Goal: Task Accomplishment & Management: Manage account settings

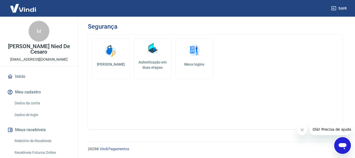
click at [156, 69] on h5 "Autenticação em duas etapas" at bounding box center [152, 65] width 33 height 10
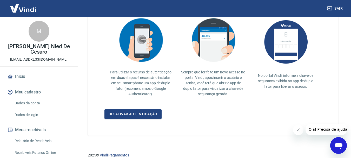
scroll to position [130, 0]
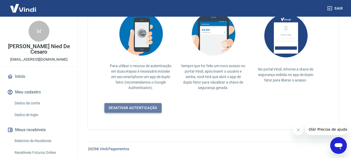
click at [144, 106] on link "Desativar autenticação" at bounding box center [133, 108] width 57 height 10
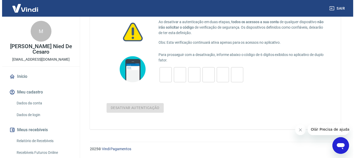
scroll to position [34, 0]
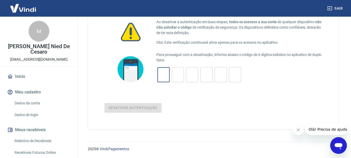
click at [160, 76] on input "tel" at bounding box center [164, 74] width 12 height 11
type input "8"
type input "1"
type input "9"
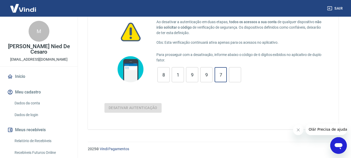
type input "7"
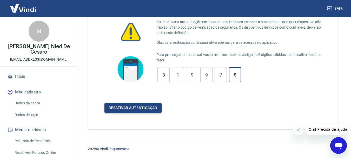
type input "8"
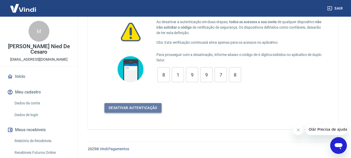
click at [155, 110] on button "Desativar autenticação" at bounding box center [133, 108] width 57 height 10
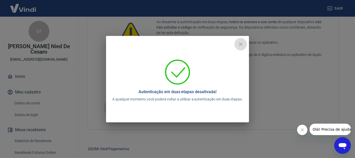
click at [242, 46] on icon "close" at bounding box center [241, 44] width 6 height 6
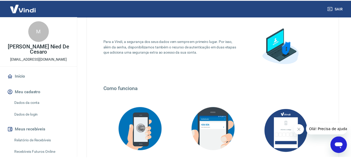
scroll to position [130, 0]
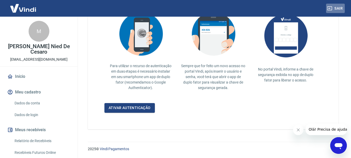
click at [335, 7] on button "Sair" at bounding box center [335, 9] width 19 height 10
